Goal: Book appointment/travel/reservation

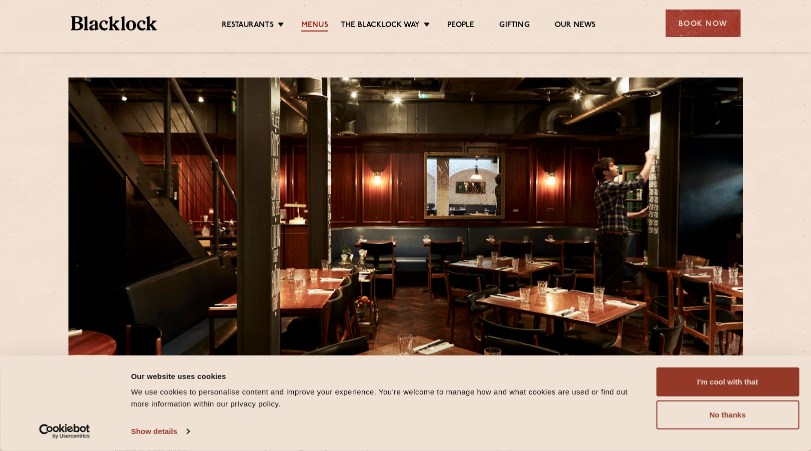
click at [309, 21] on link "Menus" at bounding box center [314, 25] width 27 height 11
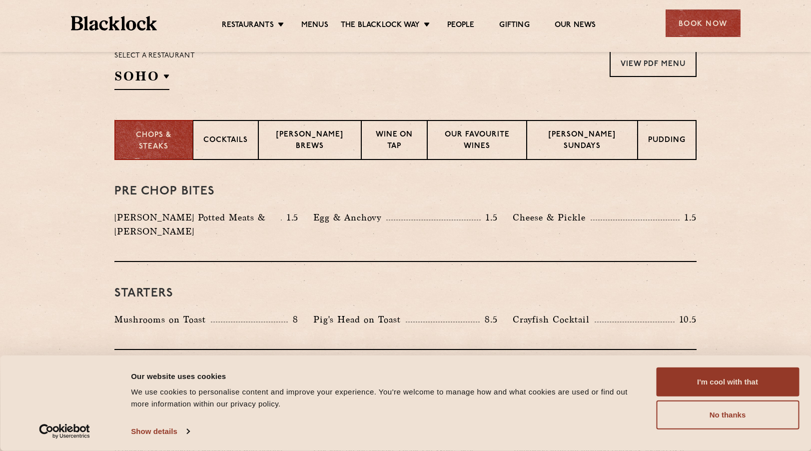
scroll to position [345, 0]
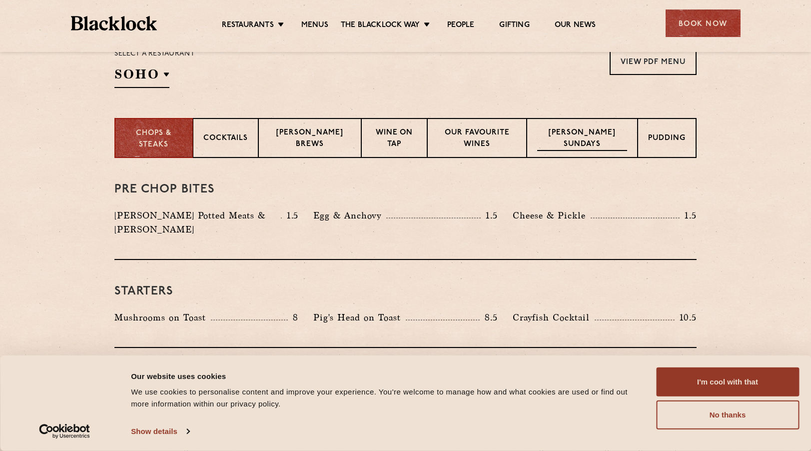
click at [569, 141] on p "Blacklock Sundays" at bounding box center [582, 138] width 90 height 23
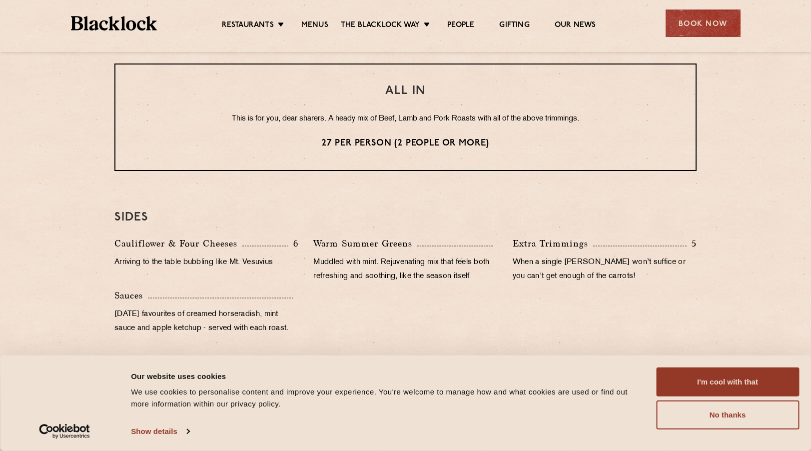
scroll to position [850, 0]
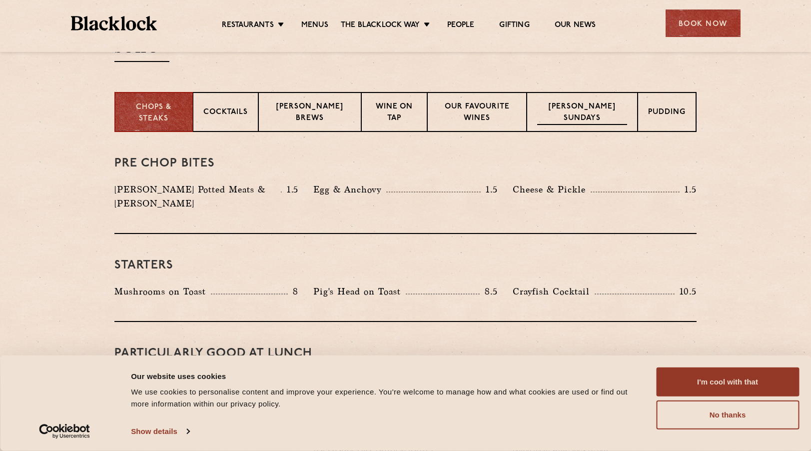
scroll to position [380, 0]
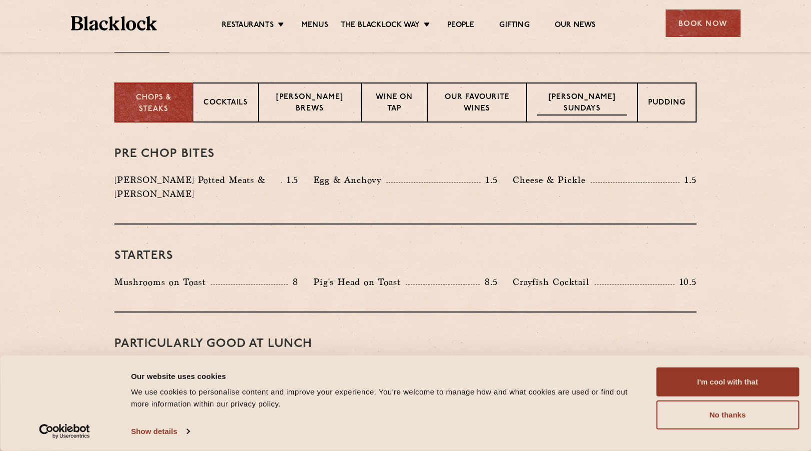
click at [580, 104] on p "[PERSON_NAME] Sundays" at bounding box center [582, 103] width 90 height 23
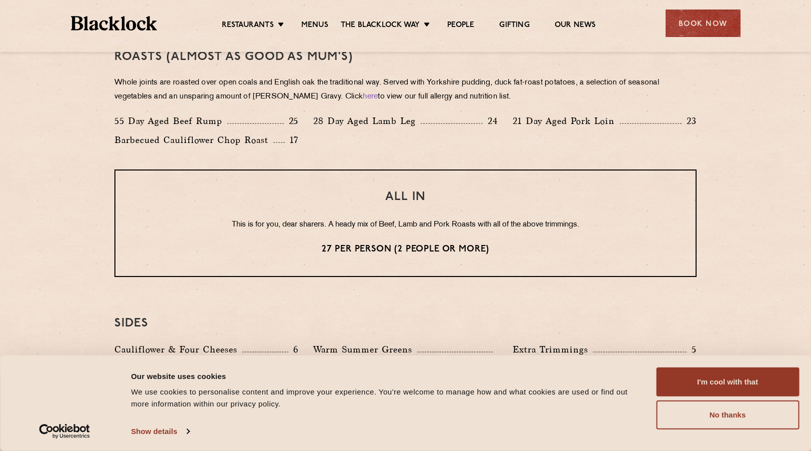
scroll to position [719, 0]
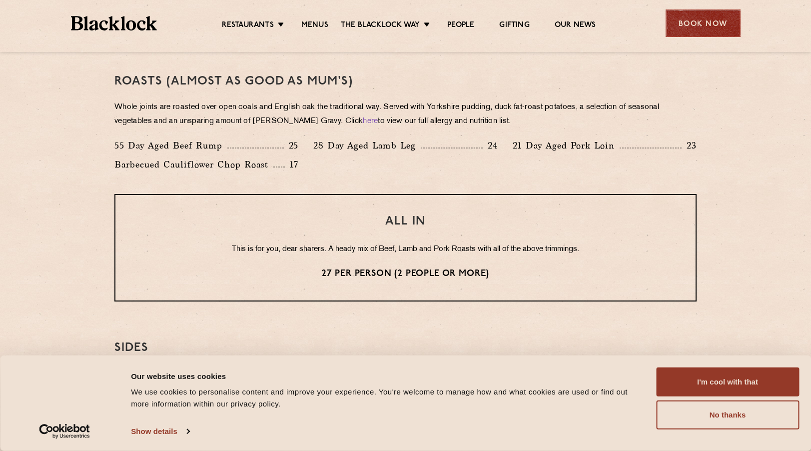
click at [708, 28] on div "Book Now" at bounding box center [703, 22] width 75 height 27
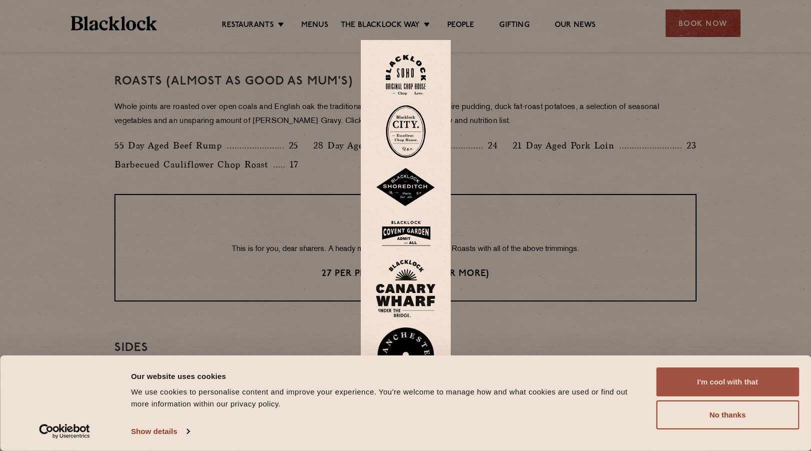
click at [717, 378] on button "I'm cool with that" at bounding box center [727, 381] width 143 height 29
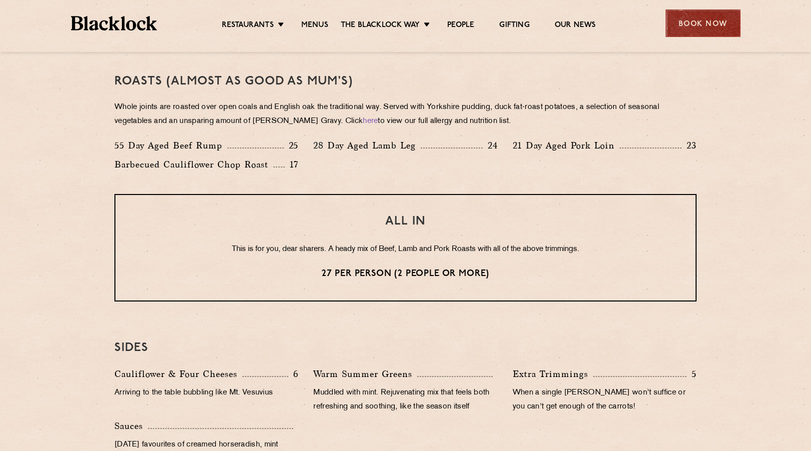
click at [686, 14] on div "Book Now" at bounding box center [703, 22] width 75 height 27
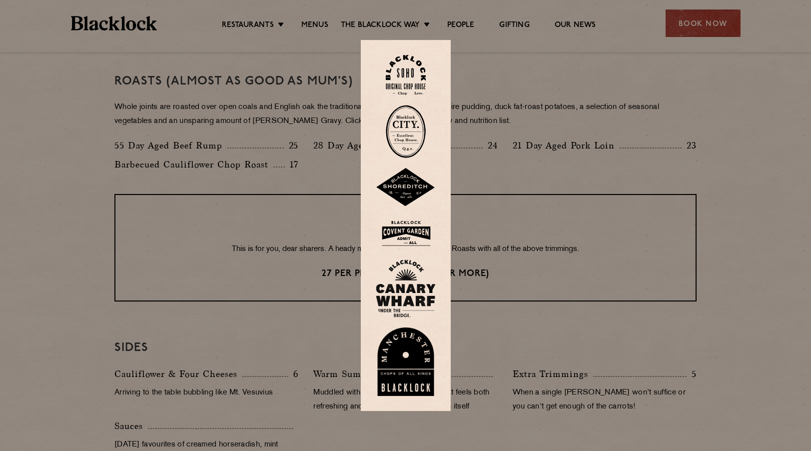
click at [402, 78] on img at bounding box center [406, 75] width 40 height 40
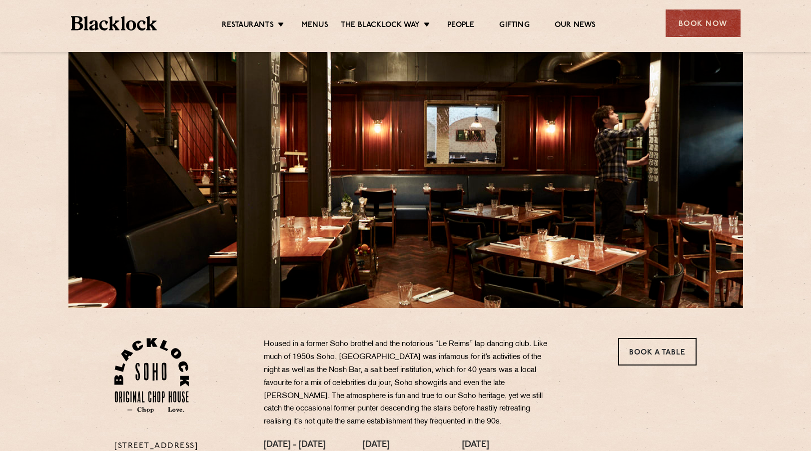
scroll to position [20, 0]
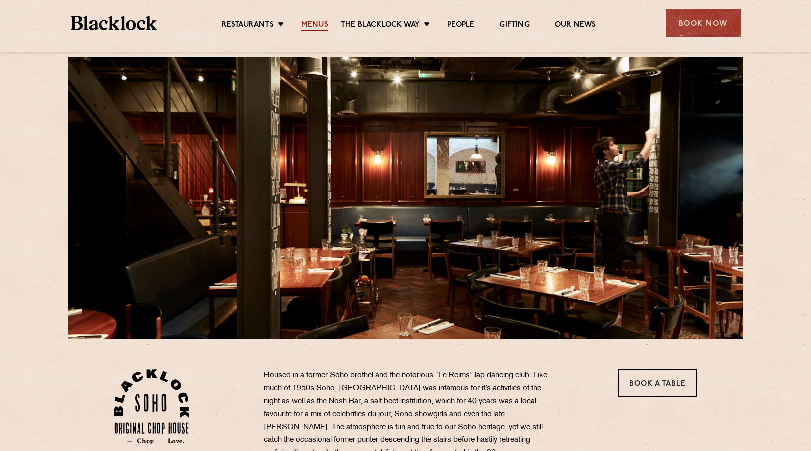
click at [315, 25] on link "Menus" at bounding box center [314, 25] width 27 height 11
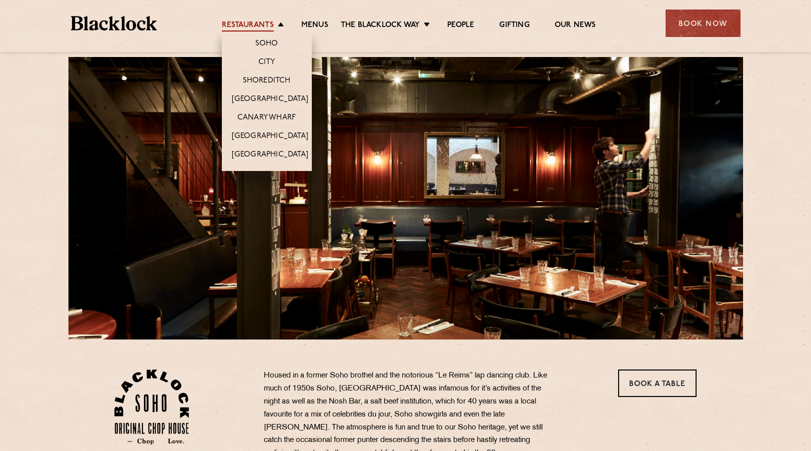
click at [260, 28] on link "Restaurants" at bounding box center [248, 25] width 52 height 11
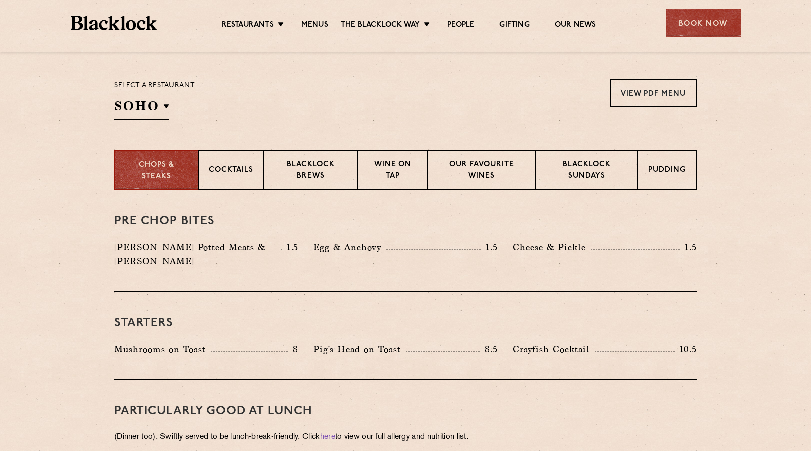
scroll to position [321, 0]
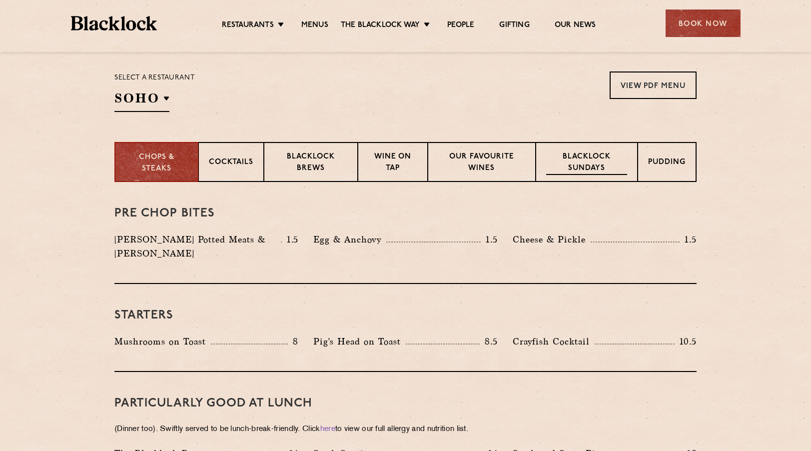
click at [615, 171] on p "Blacklock Sundays" at bounding box center [586, 162] width 81 height 23
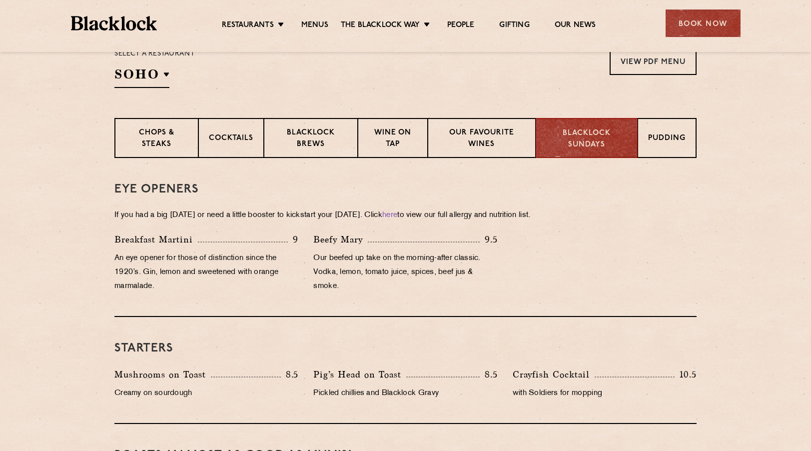
scroll to position [344, 0]
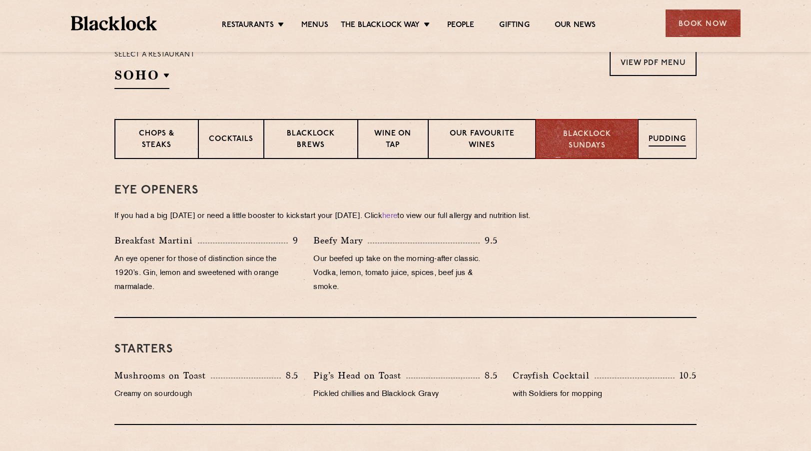
click at [657, 150] on div "Pudding" at bounding box center [667, 139] width 58 height 40
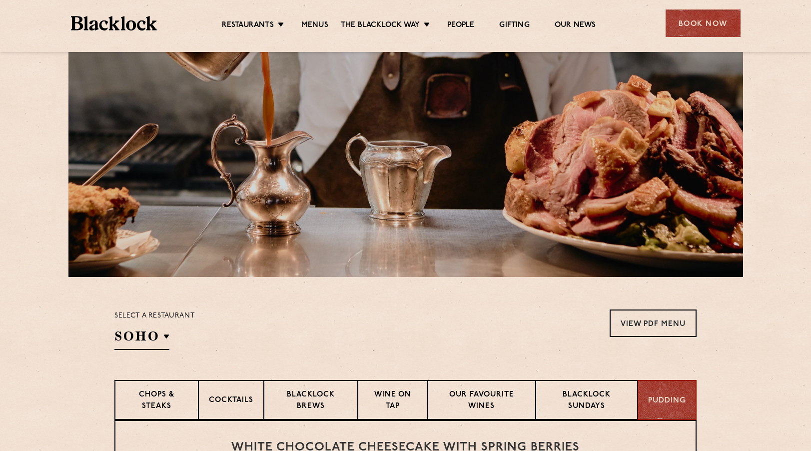
scroll to position [112, 0]
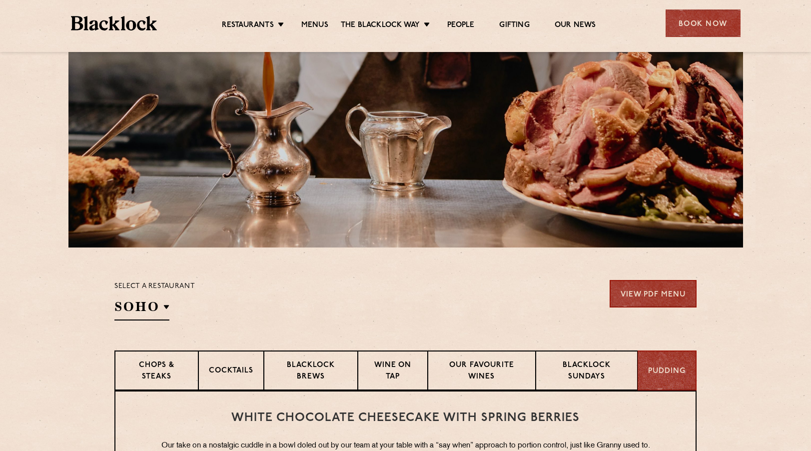
click at [627, 283] on link "View PDF Menu" at bounding box center [653, 293] width 87 height 27
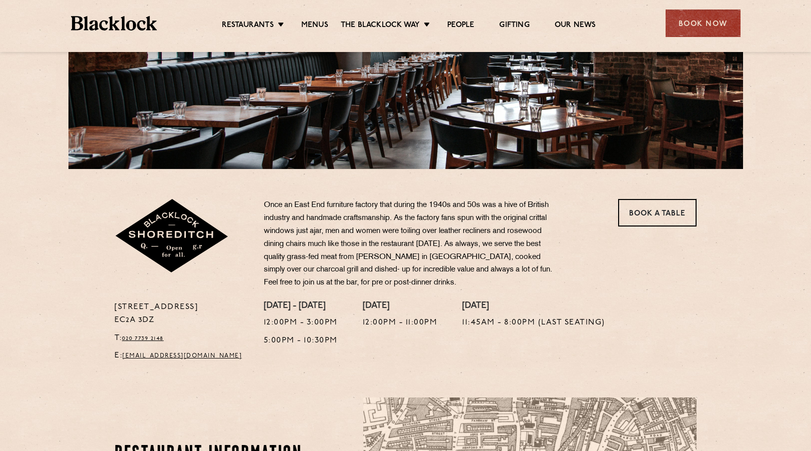
scroll to position [200, 0]
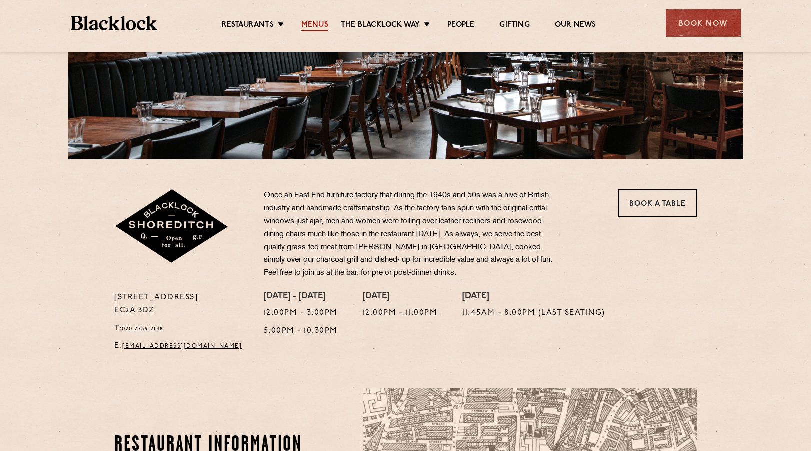
click at [315, 20] on link "Menus" at bounding box center [314, 25] width 27 height 11
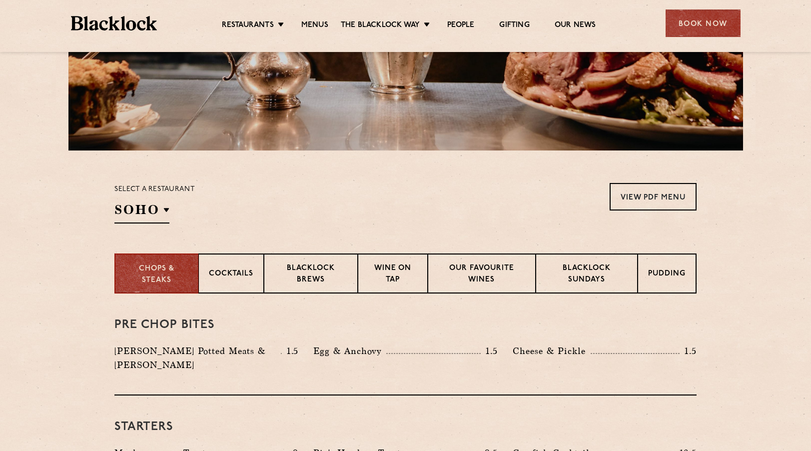
scroll to position [229, 0]
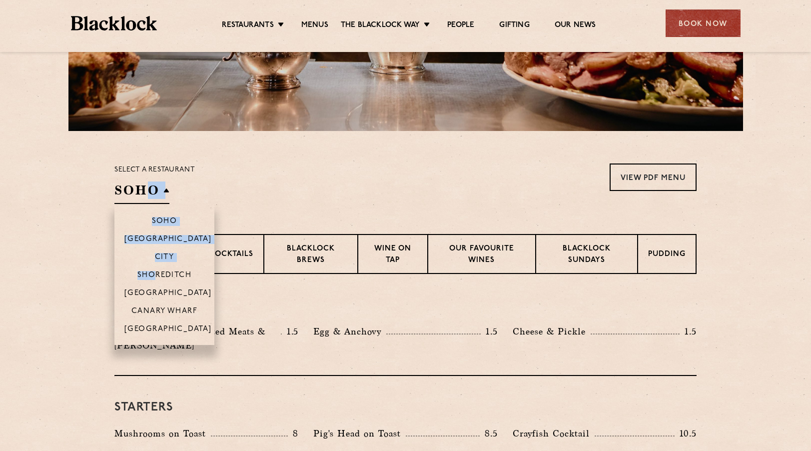
drag, startPoint x: 150, startPoint y: 186, endPoint x: 157, endPoint y: 269, distance: 83.8
click at [157, 204] on div "SOHO Soho Birmingham City Shoreditch Covent Garden Canary Wharf Manchester" at bounding box center [141, 192] width 55 height 22
click at [157, 269] on li "Shoreditch" at bounding box center [164, 274] width 100 height 18
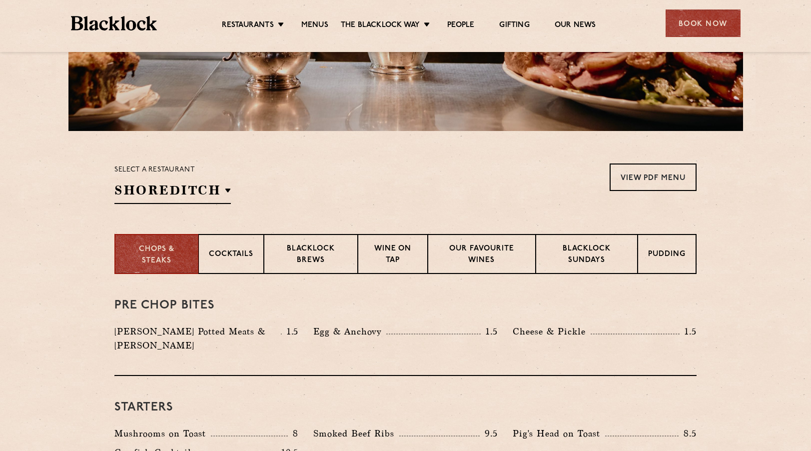
click at [257, 212] on section "Select a restaurant Shoreditch Soho Birmingham City Shoreditch Covent Garden Ca…" at bounding box center [405, 182] width 811 height 103
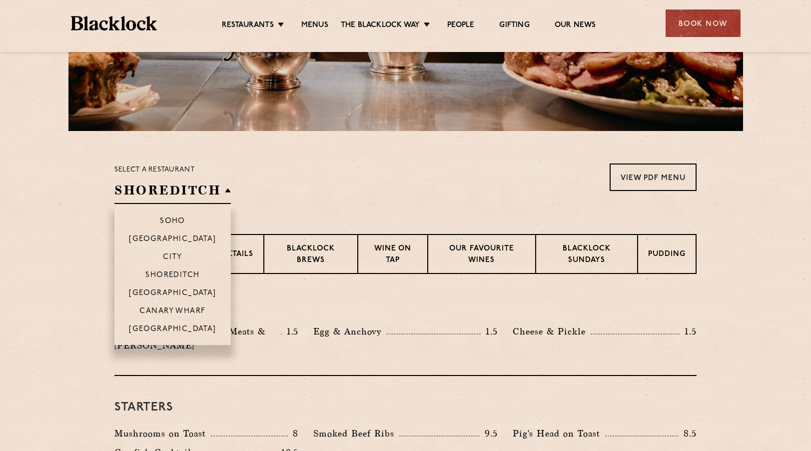
click at [216, 190] on h2 "Shoreditch" at bounding box center [172, 192] width 116 height 22
click at [225, 189] on h2 "Shoreditch" at bounding box center [172, 192] width 116 height 22
click at [192, 268] on li "Shoreditch" at bounding box center [172, 274] width 116 height 18
click at [185, 272] on p "Shoreditch" at bounding box center [172, 276] width 54 height 10
click at [183, 286] on li "[GEOGRAPHIC_DATA]" at bounding box center [172, 292] width 116 height 18
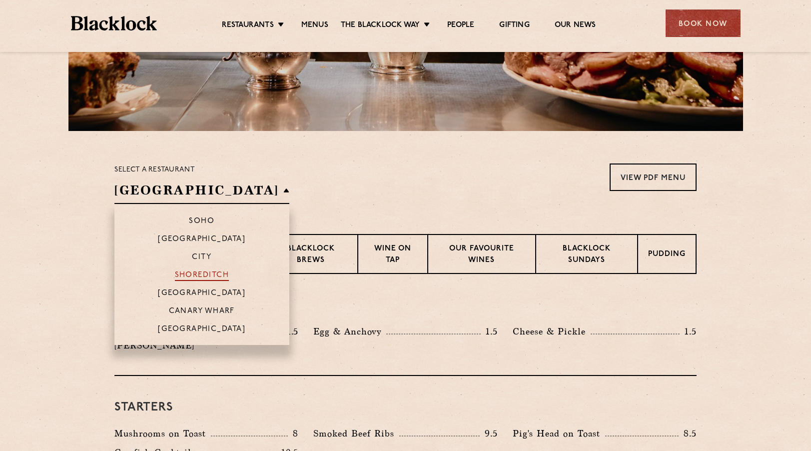
click at [190, 275] on p "Shoreditch" at bounding box center [202, 276] width 54 height 10
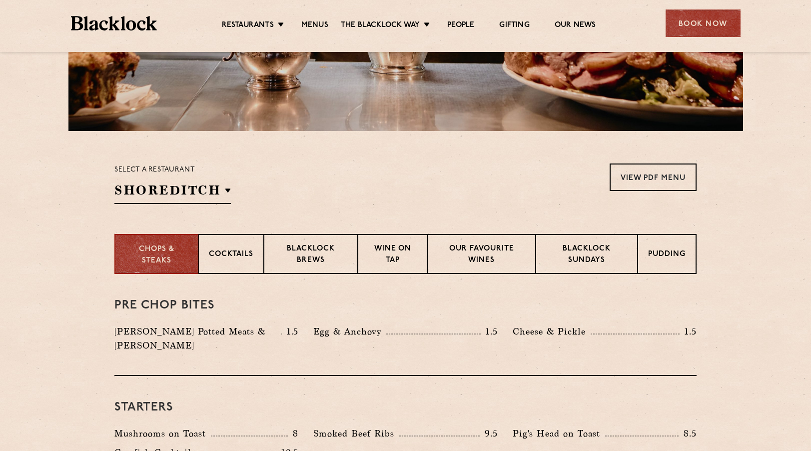
click at [279, 292] on div "Pre Chop Bites Blacklock Potted Meats & Kimchi 1.5 Egg & Anchovy 1.5 Cheese & P…" at bounding box center [405, 325] width 582 height 102
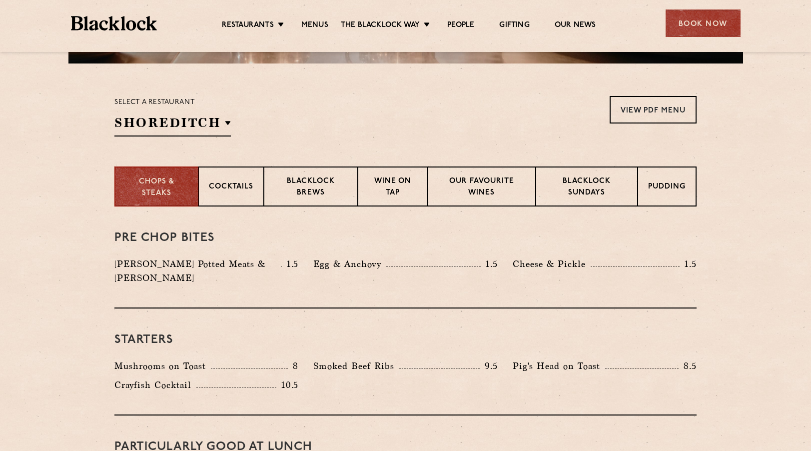
scroll to position [297, 0]
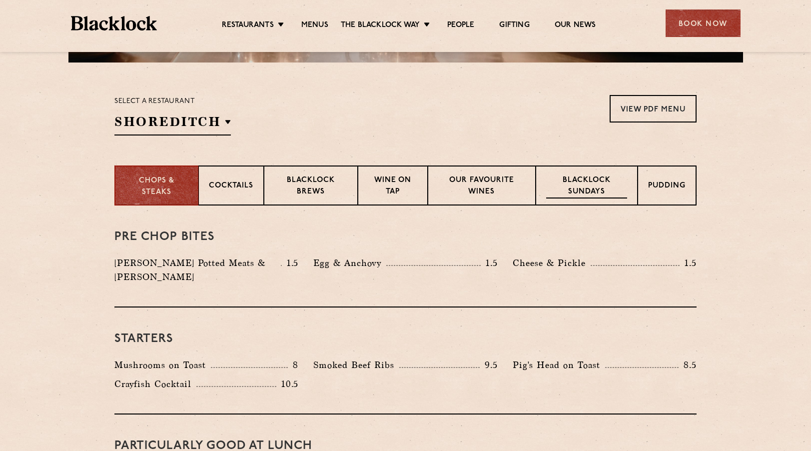
click at [567, 202] on div "Blacklock Sundays" at bounding box center [587, 185] width 102 height 40
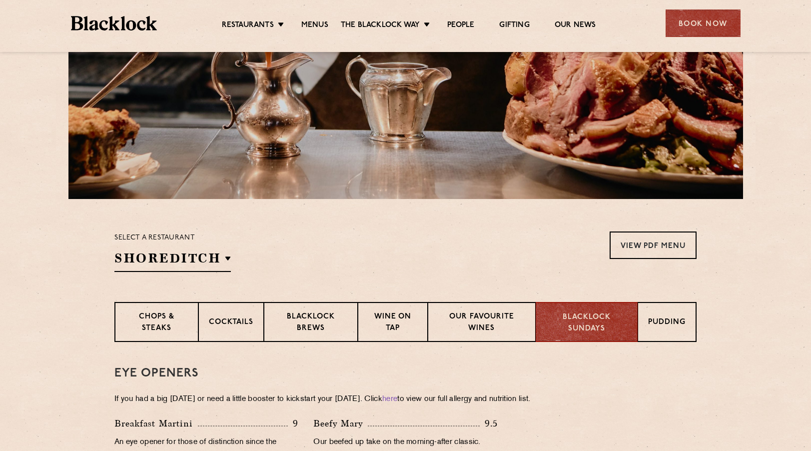
scroll to position [157, 0]
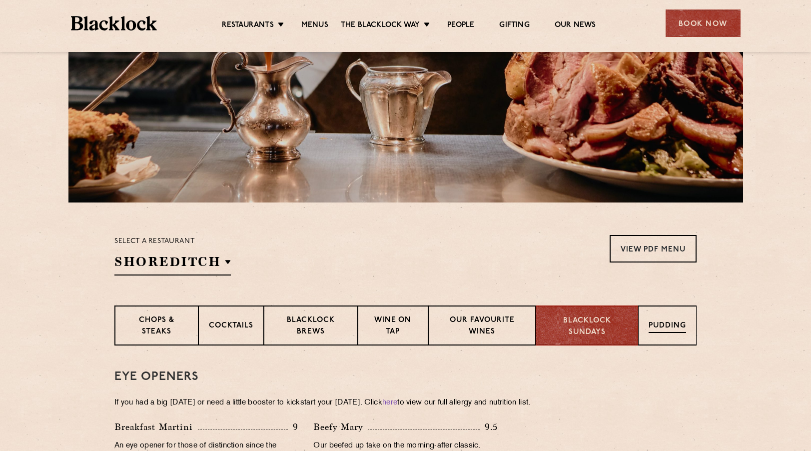
click at [647, 321] on div "Pudding" at bounding box center [667, 325] width 58 height 40
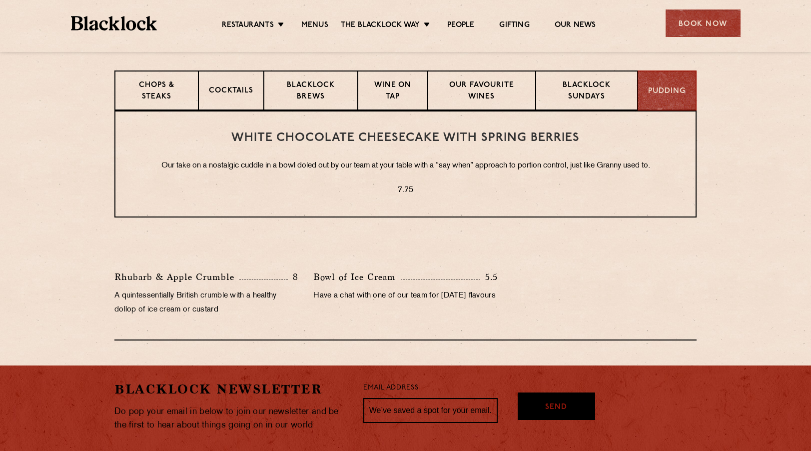
scroll to position [389, 0]
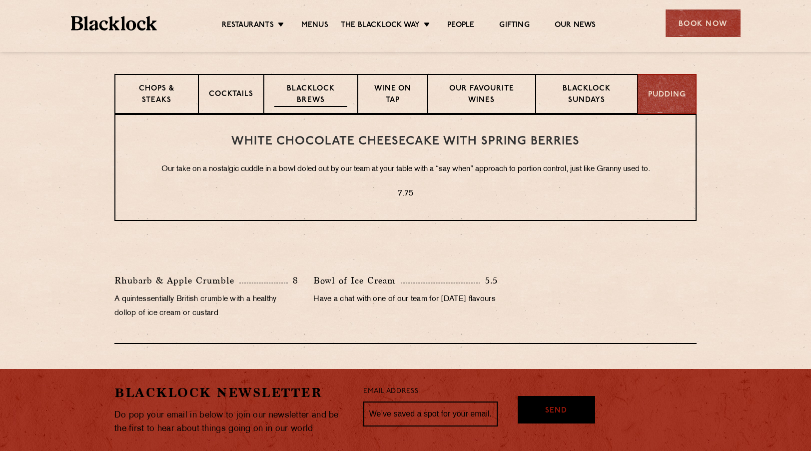
click at [302, 91] on p "Blacklock Brews" at bounding box center [310, 94] width 73 height 23
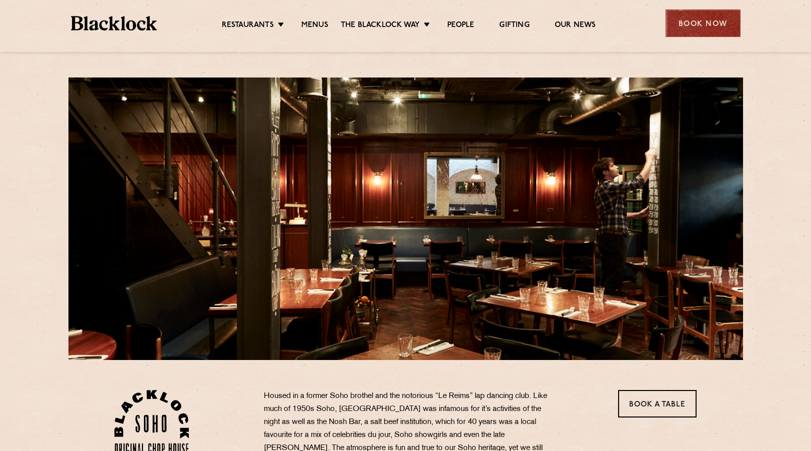
click at [707, 19] on div "Book Now" at bounding box center [703, 22] width 75 height 27
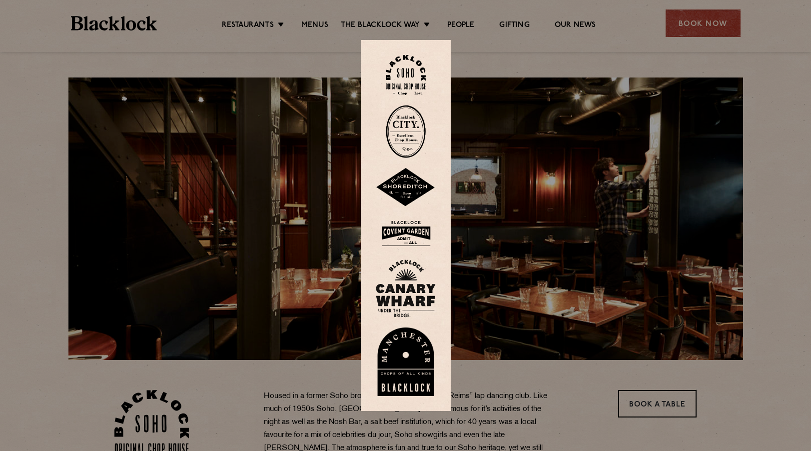
click at [402, 79] on img at bounding box center [406, 75] width 40 height 40
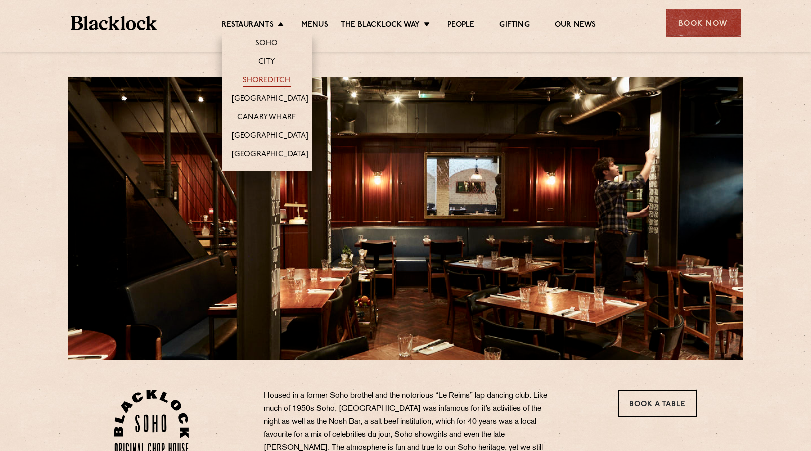
click at [264, 79] on link "Shoreditch" at bounding box center [267, 81] width 48 height 11
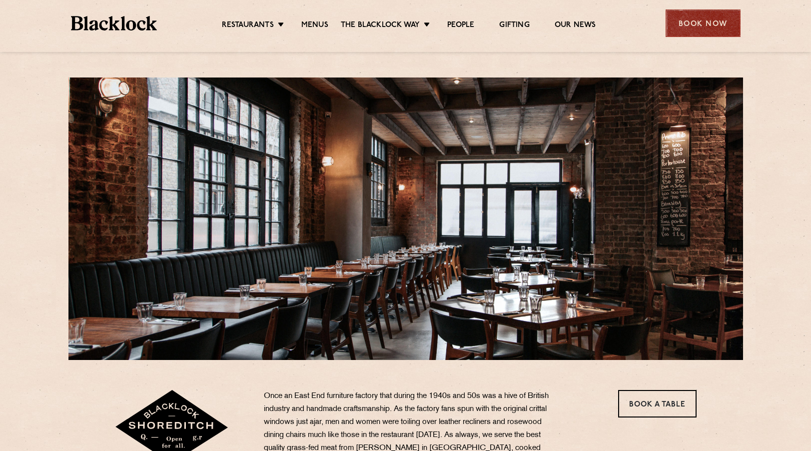
click at [691, 25] on div "Book Now" at bounding box center [703, 22] width 75 height 27
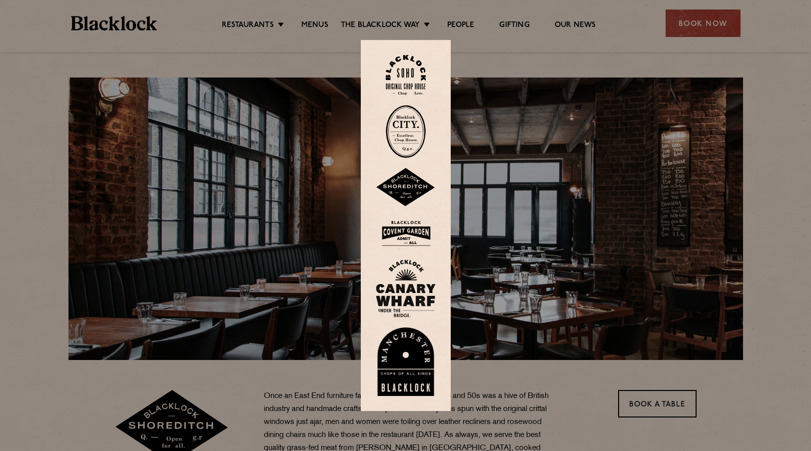
click at [403, 179] on img at bounding box center [406, 187] width 60 height 39
